Goal: Share content: Share content

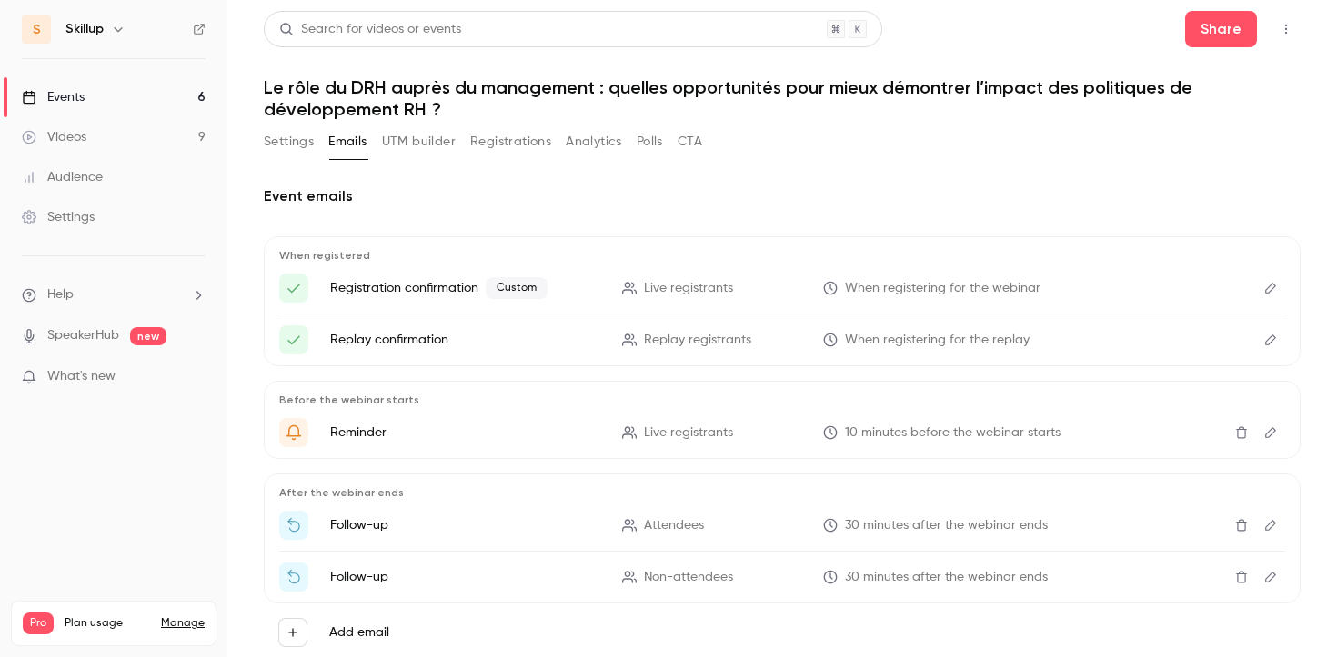
scroll to position [52, 0]
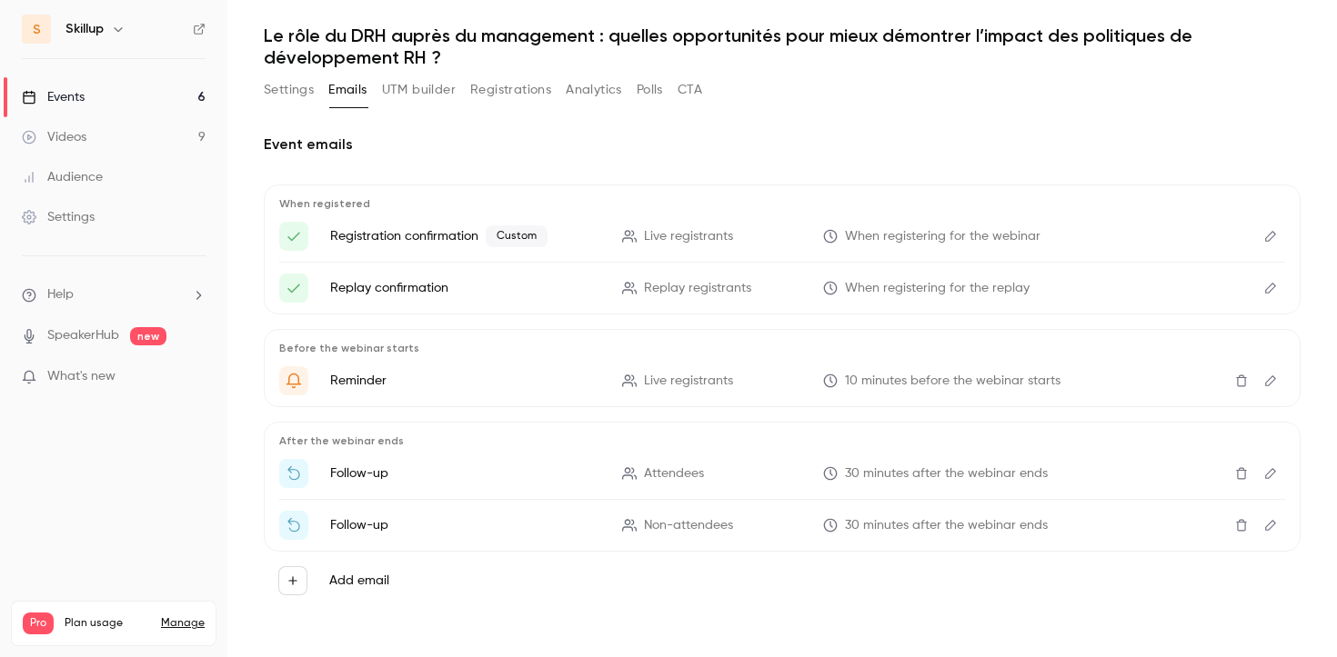
click at [143, 100] on link "Events 6" at bounding box center [113, 97] width 227 height 40
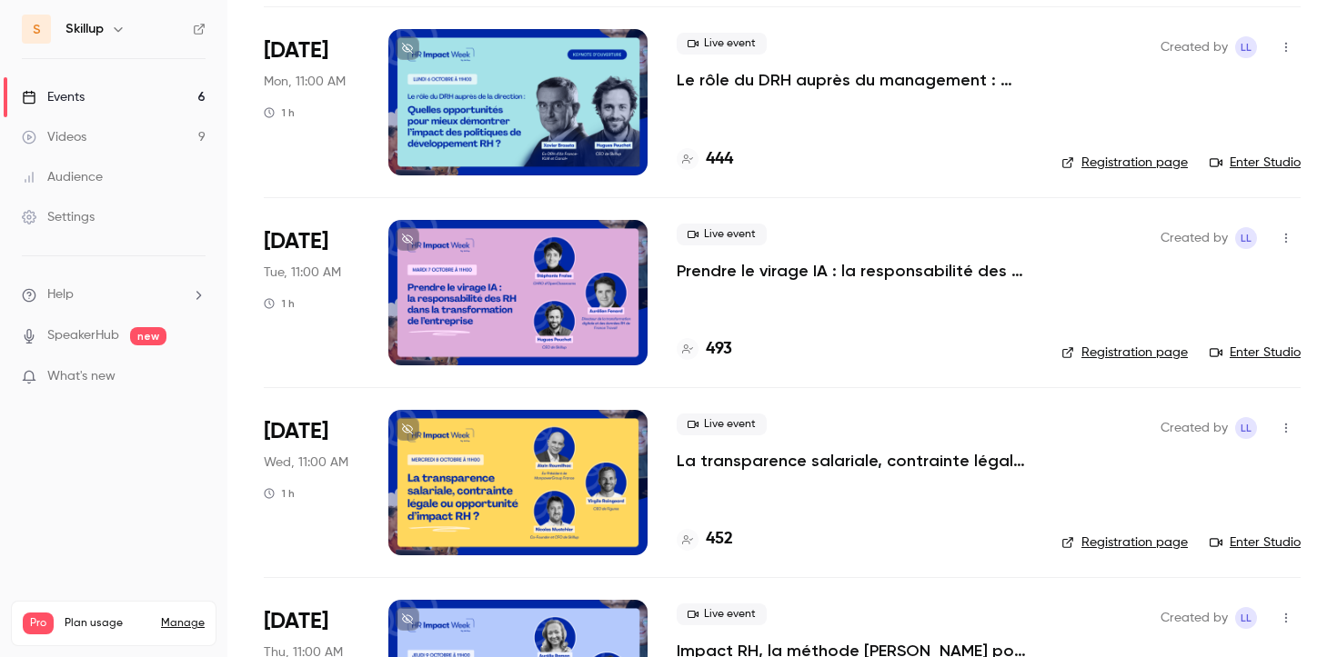
scroll to position [354, 0]
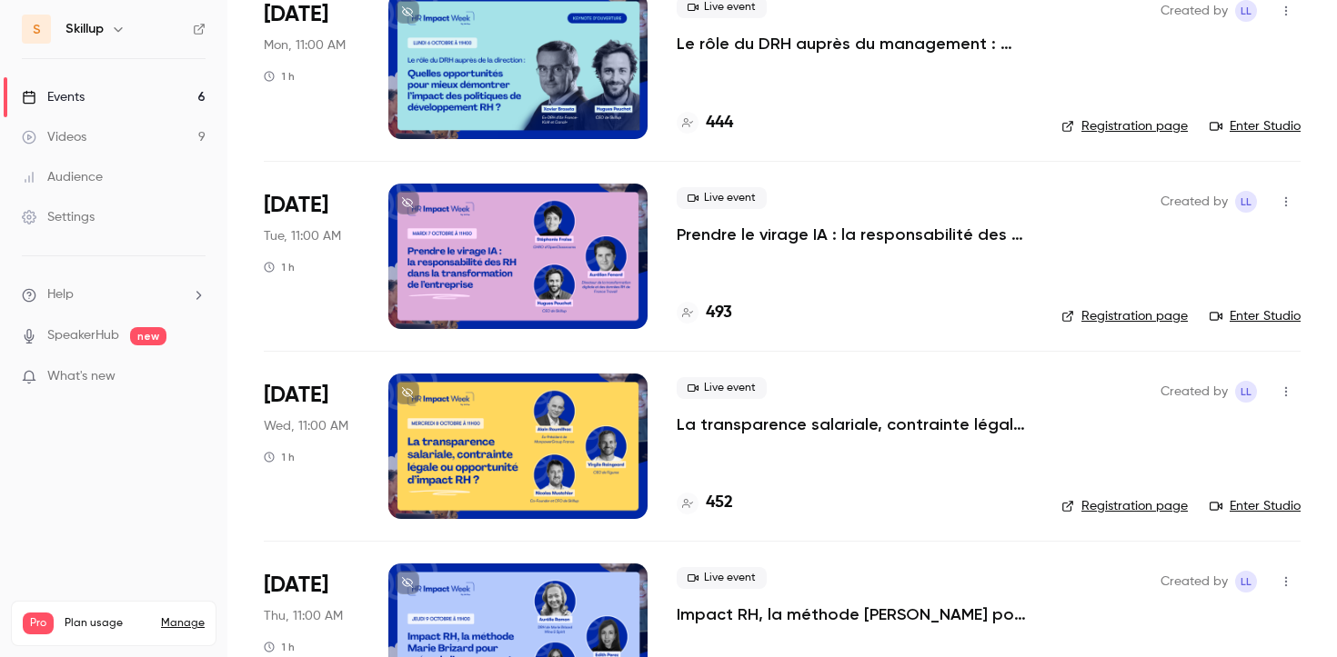
click at [775, 423] on p "La transparence salariale, contrainte légale ou opportunité d’impact RH ?" at bounding box center [855, 425] width 356 height 22
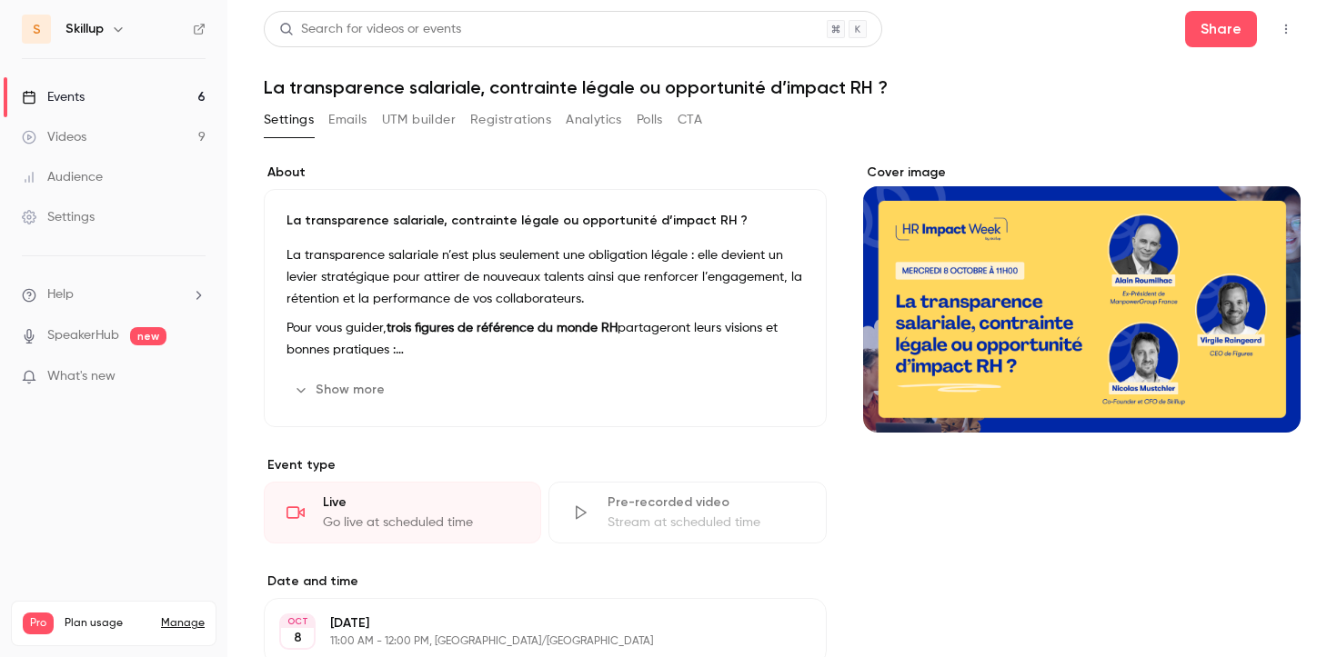
click at [1287, 29] on icon "button" at bounding box center [1285, 29] width 15 height 13
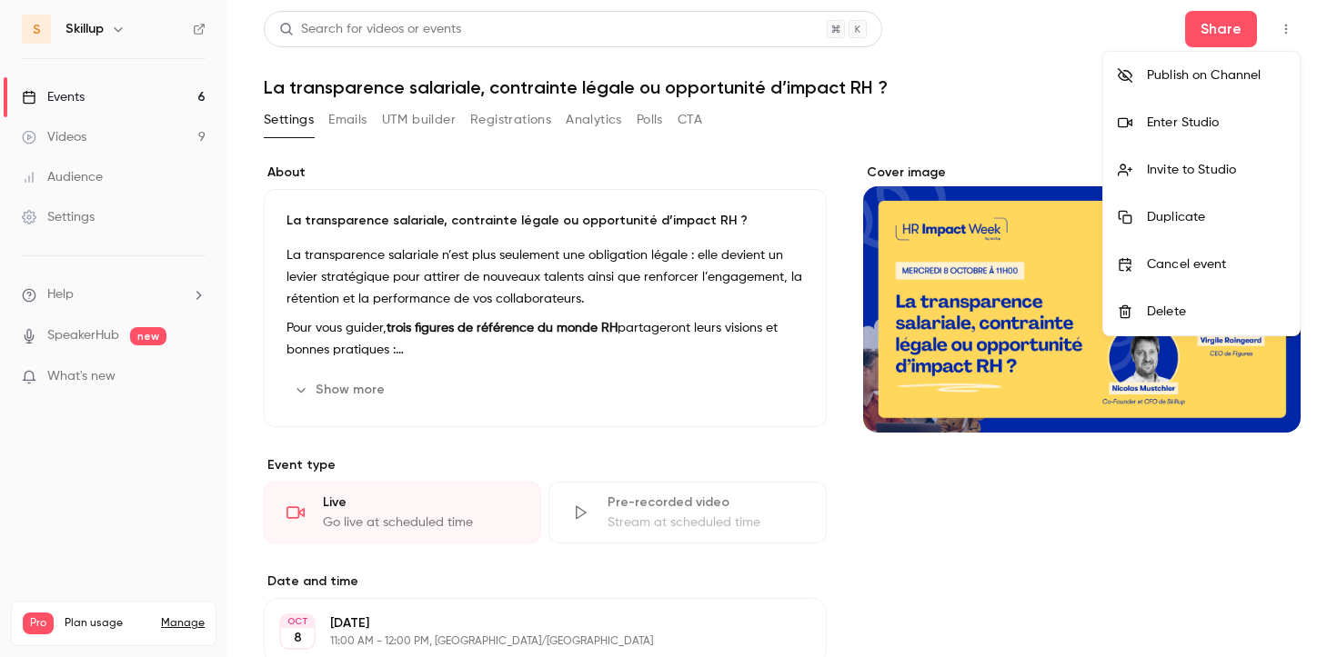
click at [1190, 168] on div "Invite to Studio" at bounding box center [1216, 170] width 138 height 18
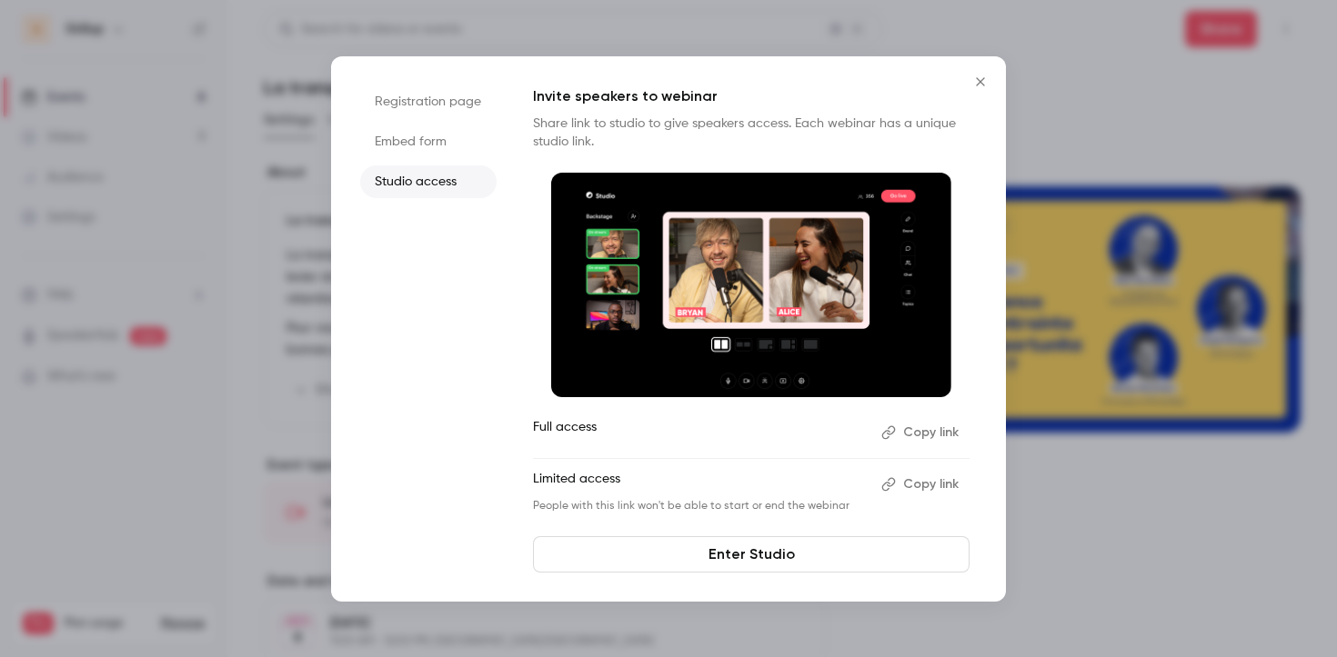
click at [937, 437] on button "Copy link" at bounding box center [921, 432] width 95 height 29
